Goal: Register for event/course: Register for event/course

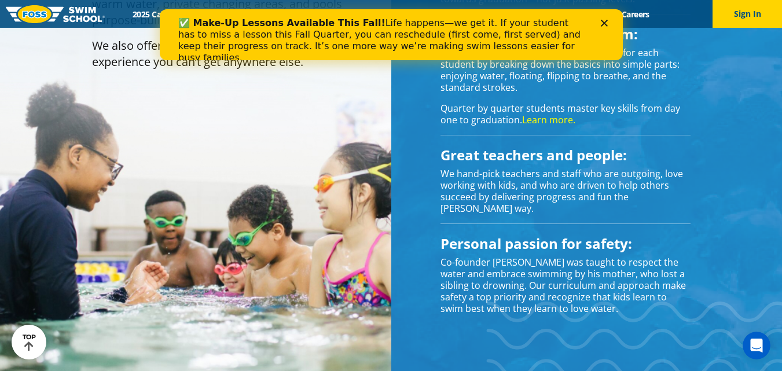
scroll to position [776, 0]
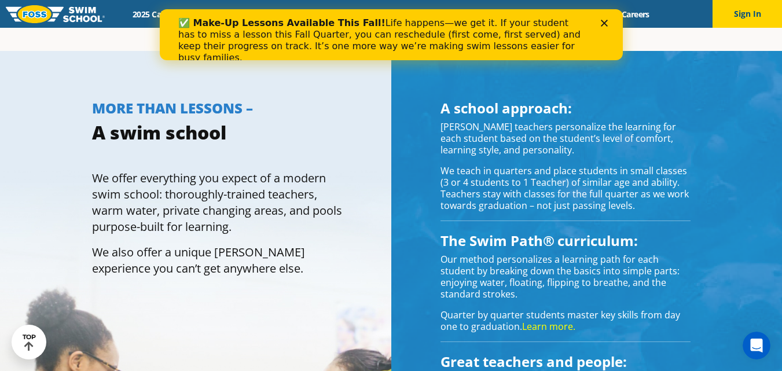
click at [604, 21] on icon "Close" at bounding box center [603, 23] width 7 height 7
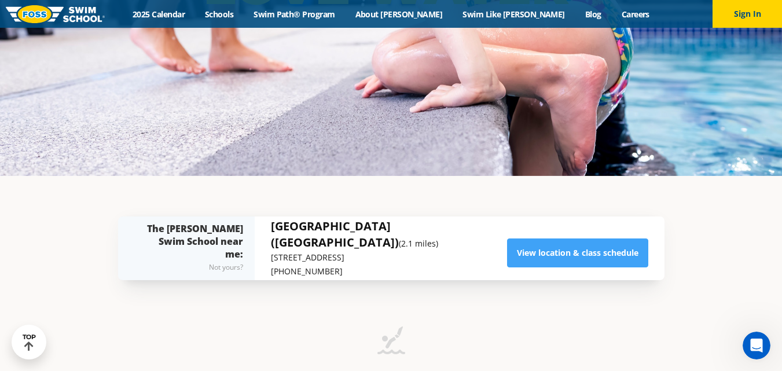
scroll to position [152, 0]
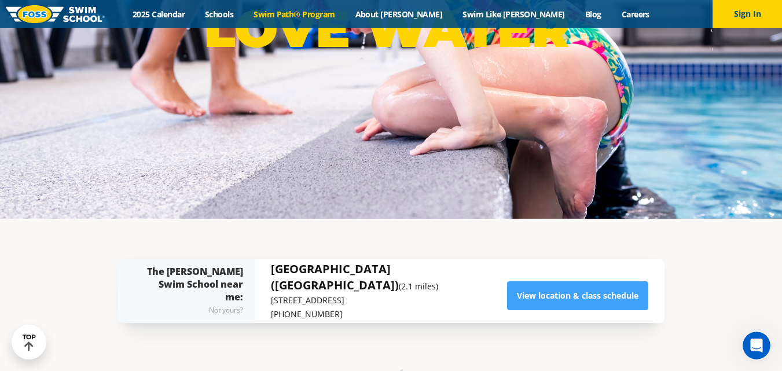
click at [345, 12] on link "Swim Path® Program" at bounding box center [294, 14] width 101 height 11
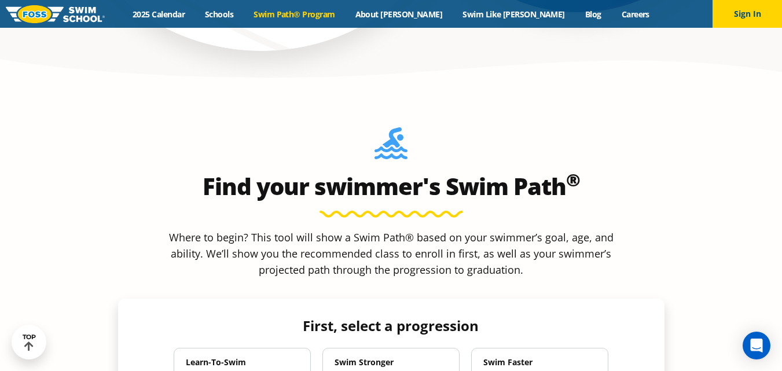
scroll to position [914, 0]
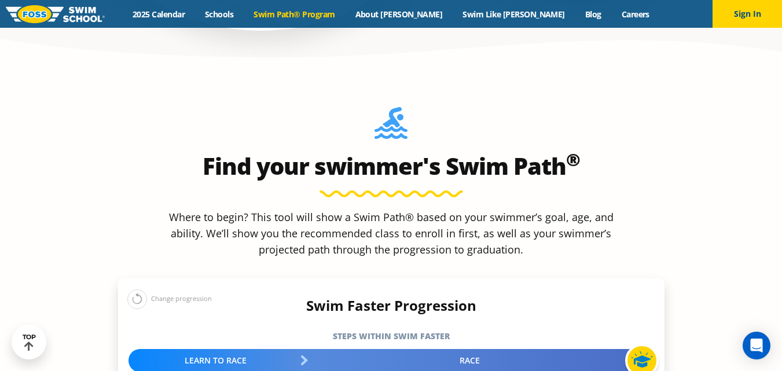
scroll to position [937, 0]
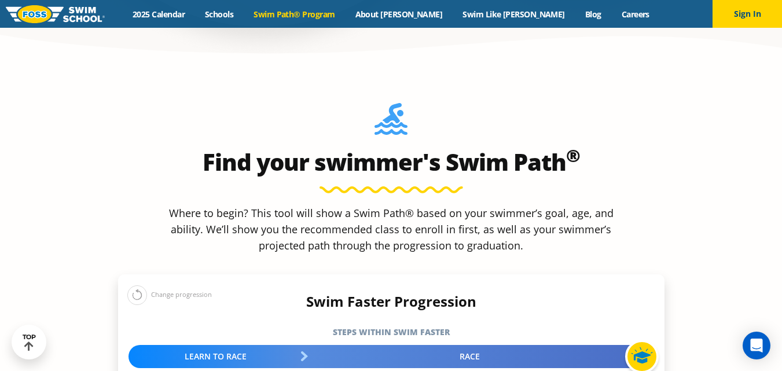
select select "9-years"
select select "9-years-unsureor-my-swimmer-does-not-fit-within-any-of-these"
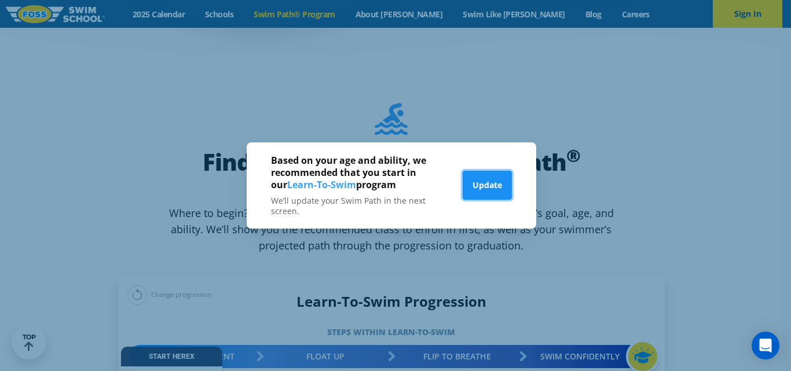
click at [491, 185] on button "Update" at bounding box center [487, 185] width 49 height 29
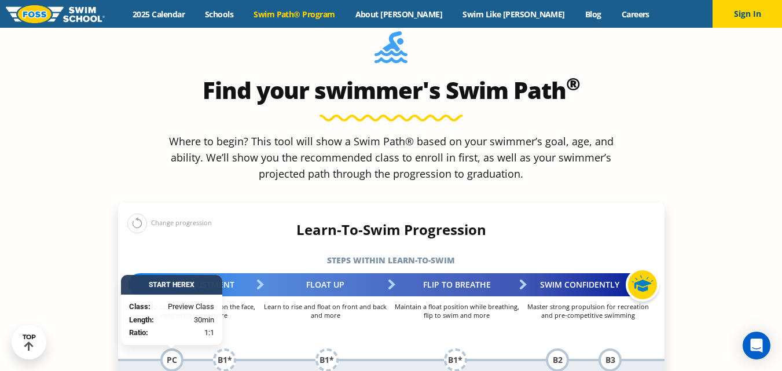
scroll to position [1013, 0]
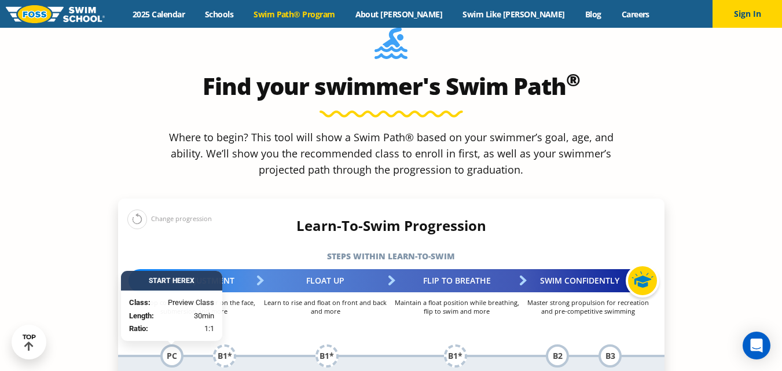
select select "6-years"
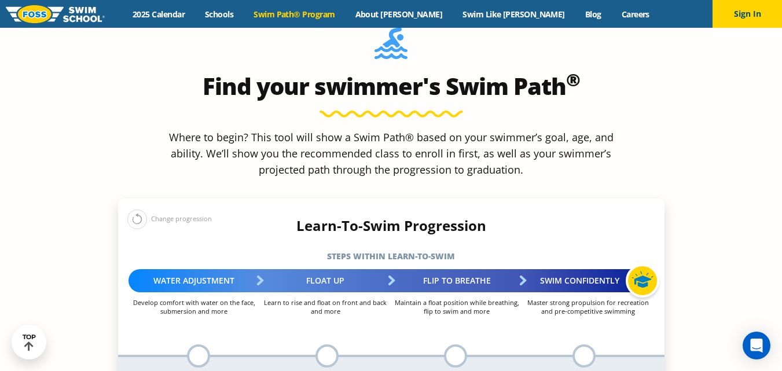
select select "6-years-when-in-the-water-reliant-on-a-life-jacket-or-floatation-device"
